Goal: Find specific page/section: Find specific page/section

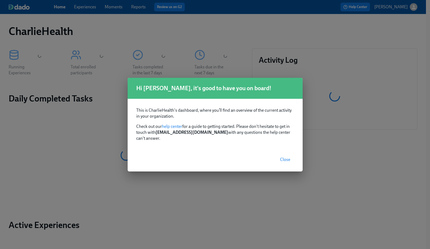
click at [285, 157] on span "Close" at bounding box center [285, 159] width 10 height 5
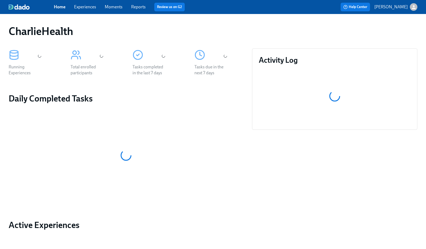
click at [77, 5] on link "Experiences" at bounding box center [85, 6] width 22 height 5
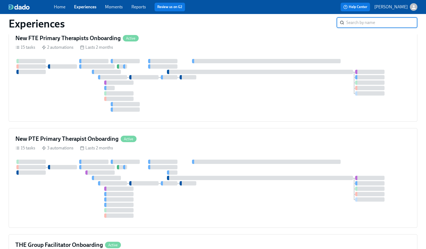
scroll to position [22, 0]
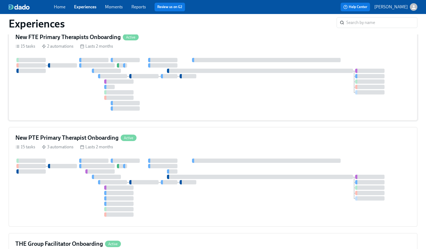
click at [220, 108] on div at bounding box center [212, 84] width 395 height 53
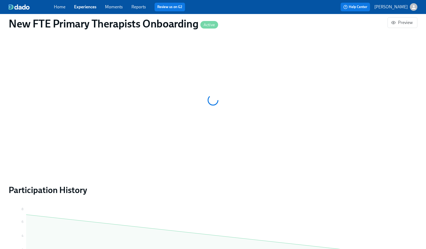
scroll to position [465, 0]
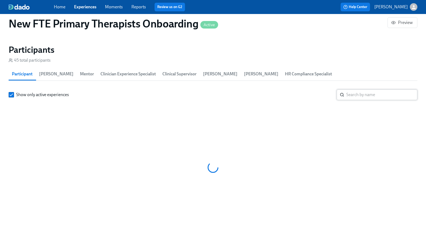
click at [368, 90] on input "search" at bounding box center [381, 94] width 71 height 11
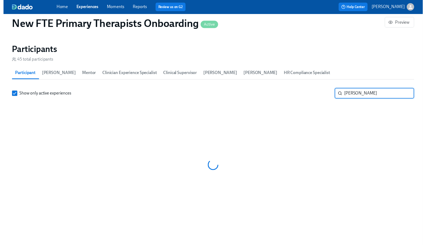
scroll to position [470, 0]
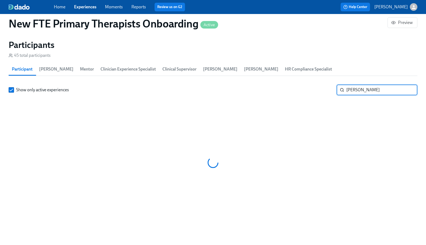
scroll to position [0, 4675]
type input "joel"
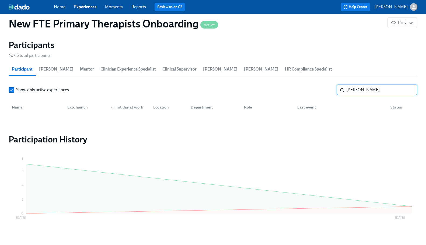
click at [85, 8] on link "Experiences" at bounding box center [85, 6] width 22 height 5
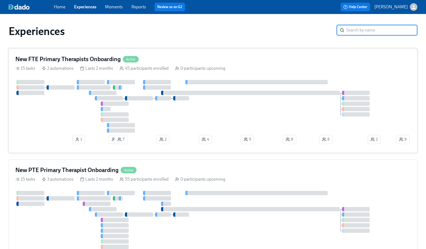
click at [208, 76] on div "New FTE Primary Therapists Onboarding Active 15 tasks 2 automations Lasts 2 mon…" at bounding box center [213, 100] width 409 height 104
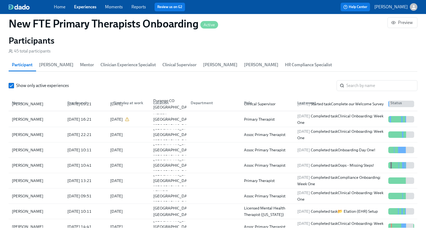
scroll to position [8, 0]
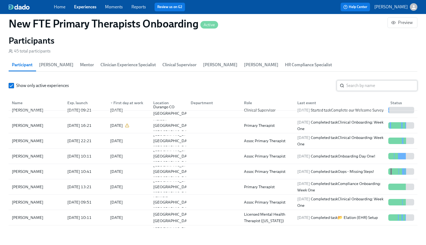
click at [371, 89] on input "search" at bounding box center [381, 85] width 71 height 11
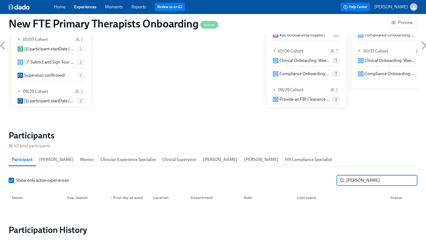
scroll to position [343, 0]
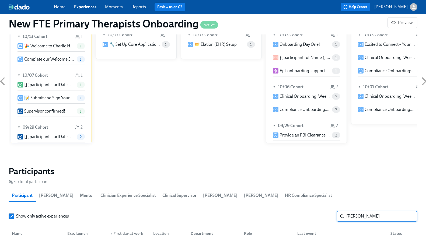
type input "joel"
click at [78, 9] on link "Experiences" at bounding box center [85, 6] width 22 height 5
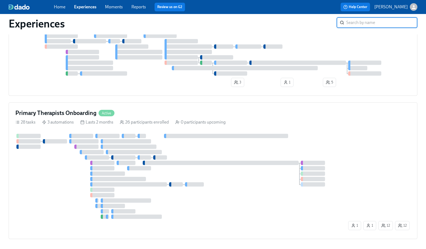
scroll to position [866, 0]
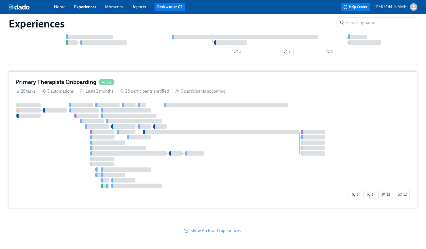
click at [216, 167] on div at bounding box center [181, 145] width 332 height 85
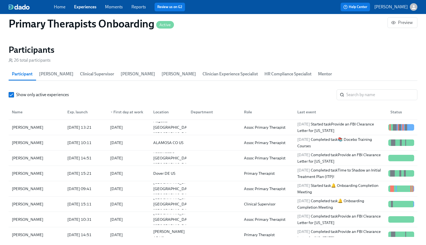
scroll to position [534, 0]
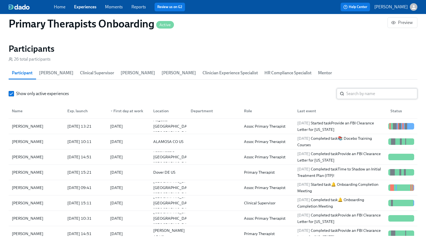
click at [354, 92] on input "search" at bounding box center [381, 93] width 71 height 11
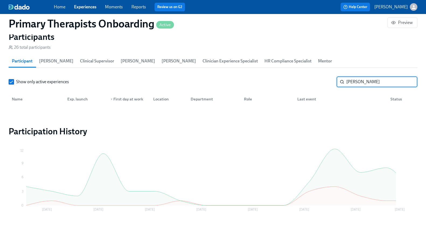
scroll to position [526, 0]
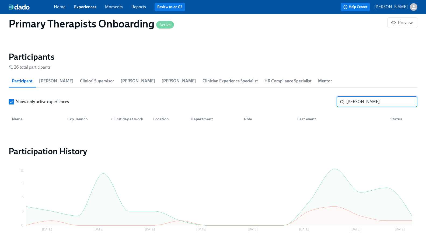
click at [349, 100] on input "joel" at bounding box center [381, 101] width 71 height 11
type input "cor"
click at [83, 10] on div "Home Experiences Moments Reports Review us on G2" at bounding box center [145, 7] width 182 height 9
click at [83, 9] on link "Experiences" at bounding box center [85, 6] width 22 height 5
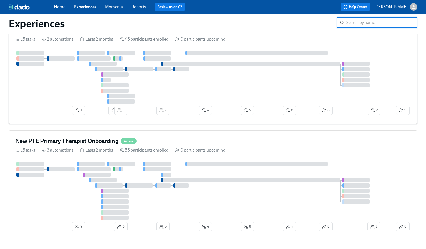
scroll to position [40, 0]
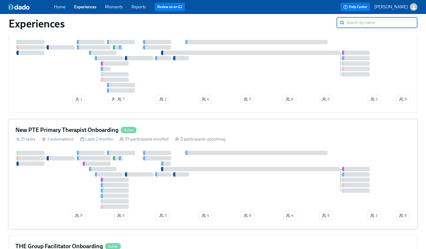
click at [60, 185] on div at bounding box center [204, 180] width 379 height 58
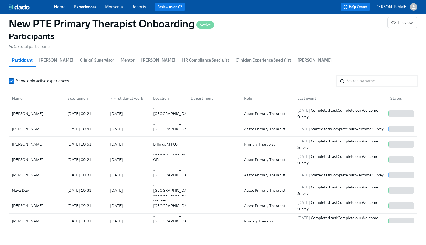
click at [366, 78] on input "search" at bounding box center [381, 81] width 71 height 11
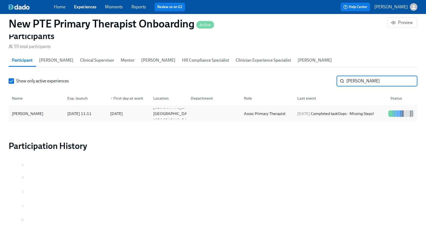
type input "joe"
click at [30, 111] on div "[PERSON_NAME]" at bounding box center [28, 113] width 36 height 6
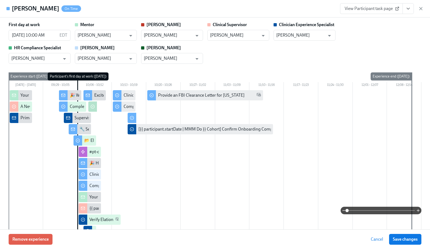
click at [408, 8] on icon "View task page" at bounding box center [407, 8] width 5 height 5
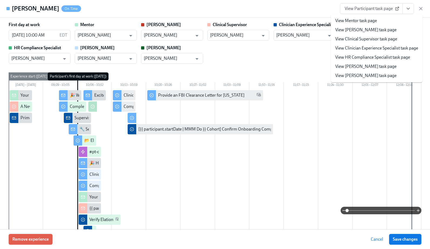
click at [365, 54] on link "View HR Compliance Specialist task page" at bounding box center [372, 57] width 75 height 6
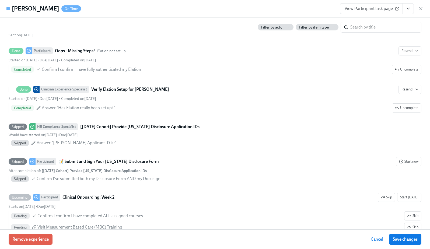
scroll to position [949, 0]
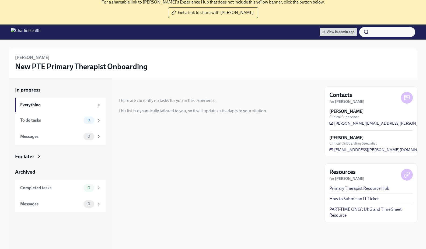
scroll to position [52, 0]
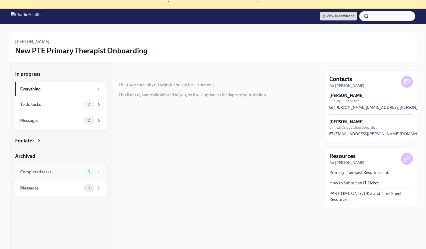
click at [69, 173] on div "Completed tasks" at bounding box center [50, 172] width 61 height 6
